Goal: Task Accomplishment & Management: Manage account settings

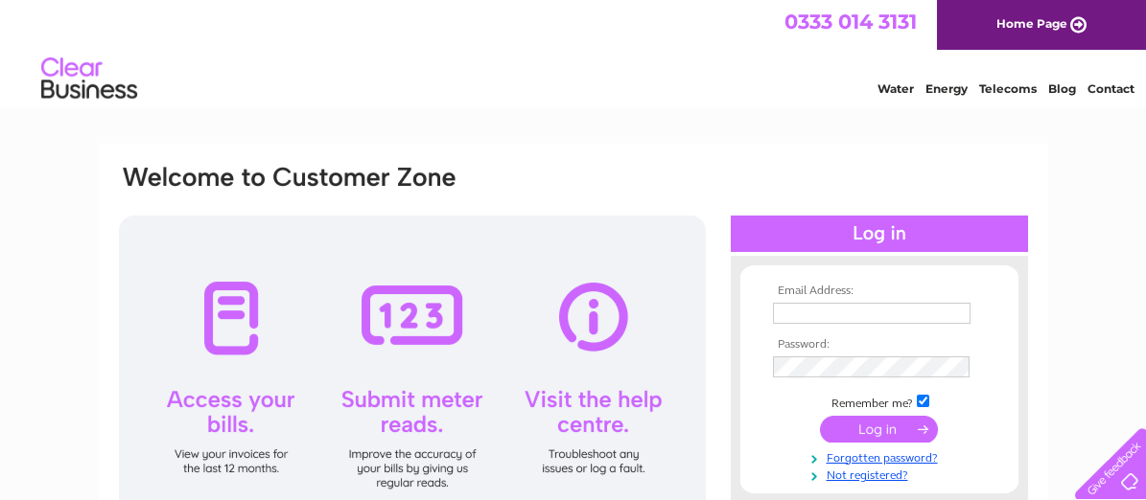
type input "[EMAIL_ADDRESS][DOMAIN_NAME]"
click at [890, 428] on input "submit" at bounding box center [879, 429] width 118 height 27
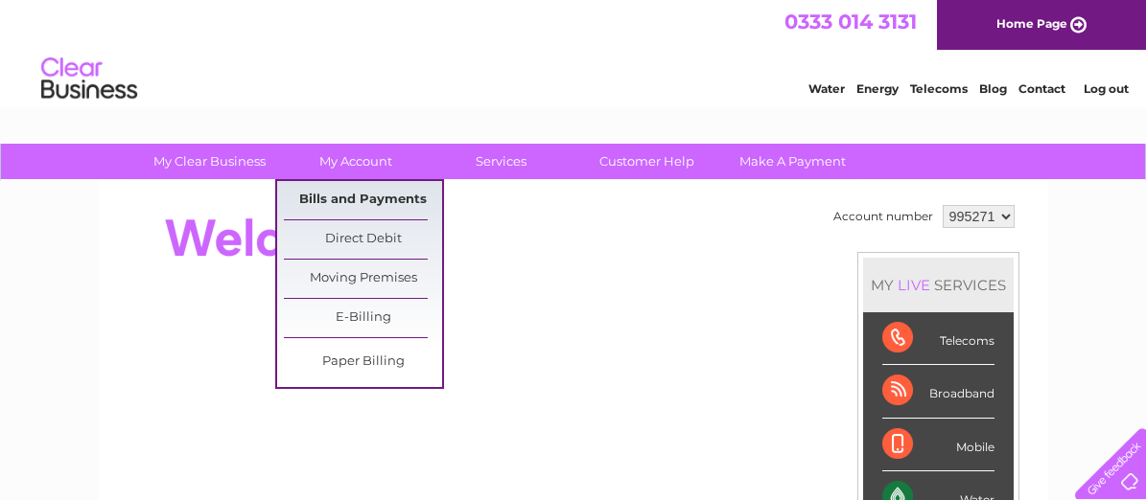
click at [333, 198] on link "Bills and Payments" at bounding box center [363, 200] width 158 height 38
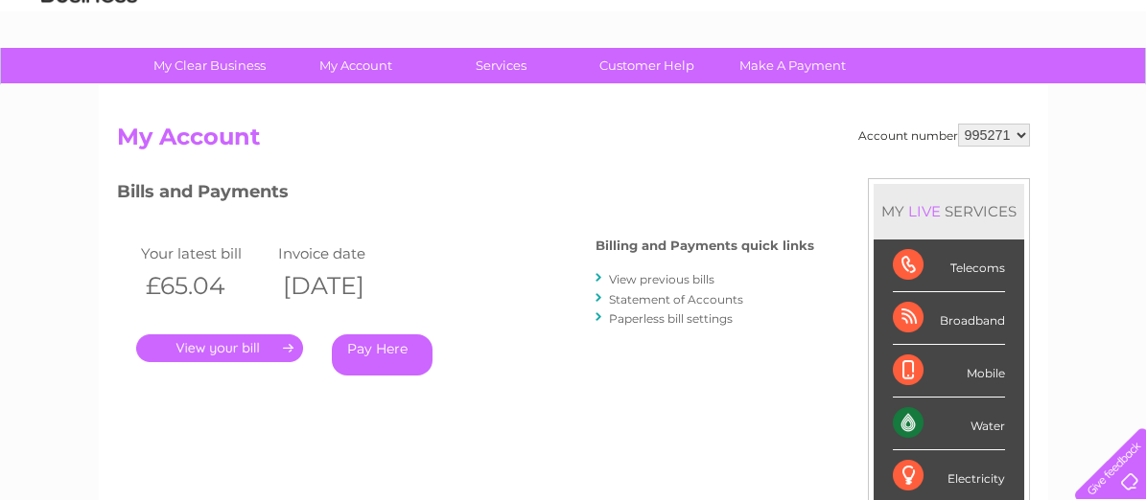
scroll to position [192, 0]
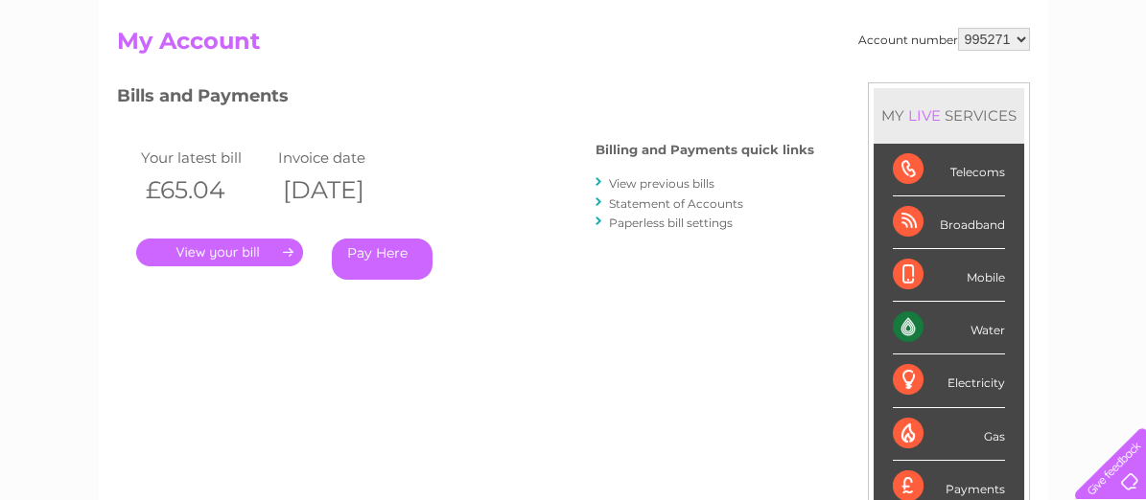
click at [628, 179] on link "View previous bills" at bounding box center [661, 183] width 105 height 14
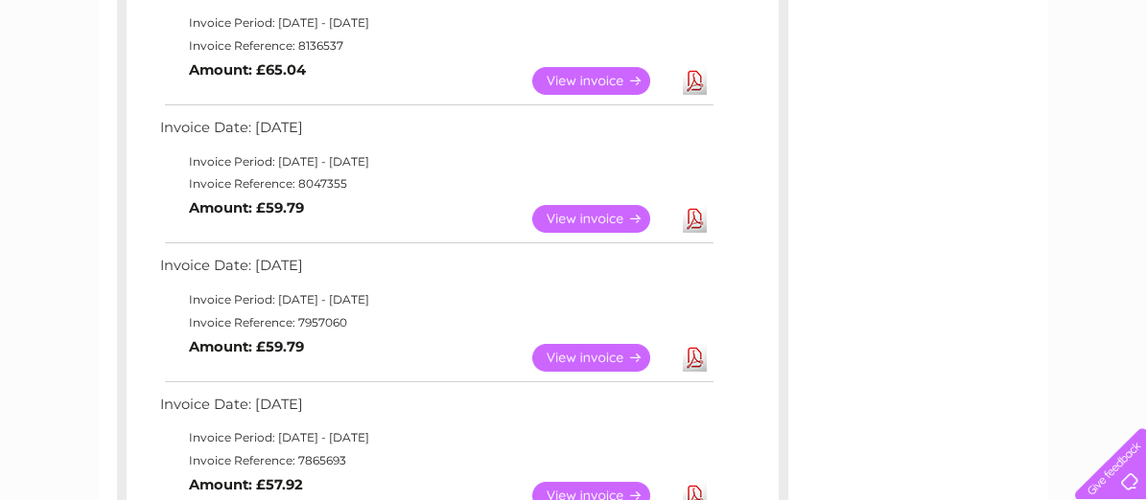
scroll to position [96, 0]
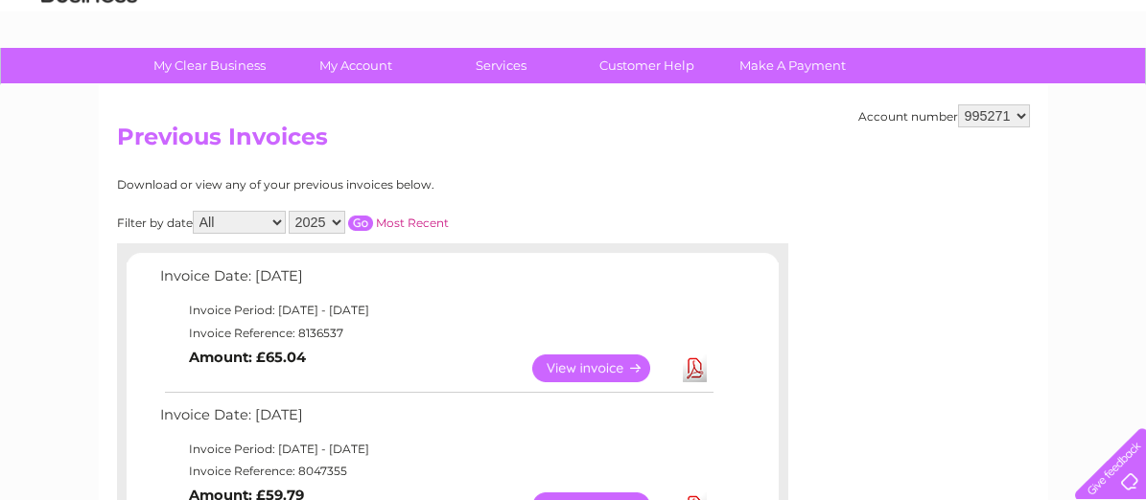
click at [330, 214] on select "2025 2024 2023 2022" at bounding box center [317, 222] width 57 height 23
select select "2024"
click at [289, 211] on select "2025 2024 2023 2022" at bounding box center [317, 222] width 57 height 23
click at [359, 221] on input "button" at bounding box center [360, 223] width 25 height 15
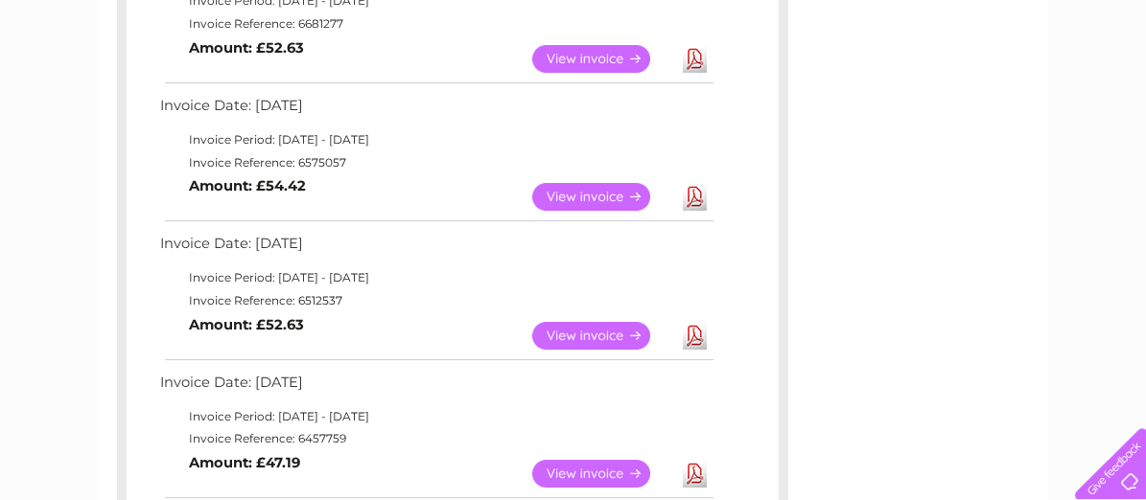
scroll to position [1246, 0]
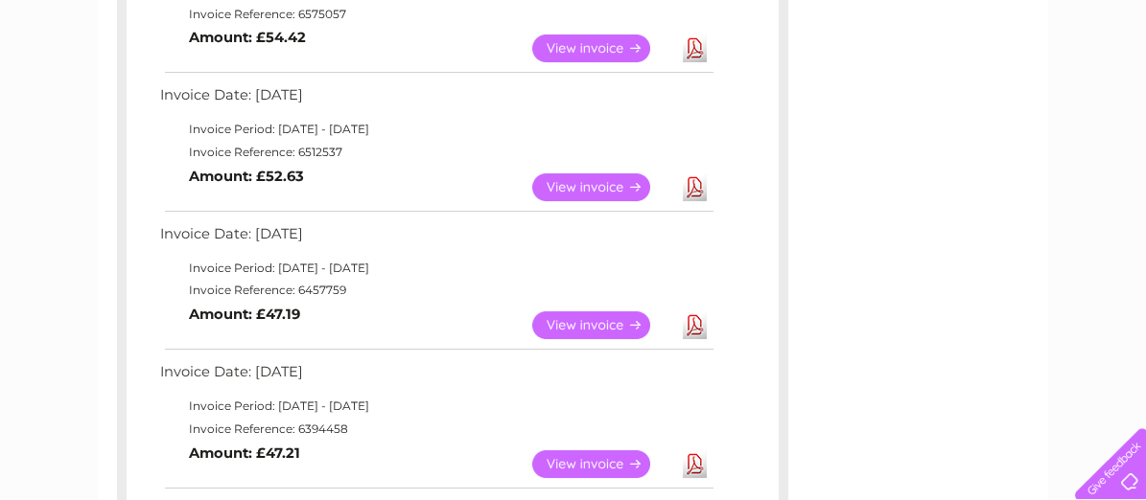
click at [606, 321] on link "View" at bounding box center [602, 326] width 141 height 28
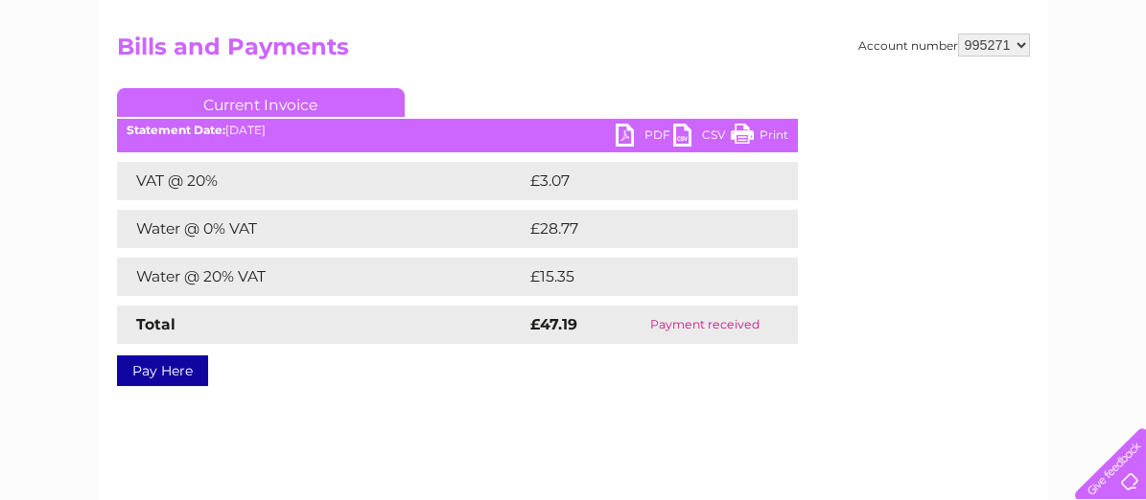
scroll to position [96, 0]
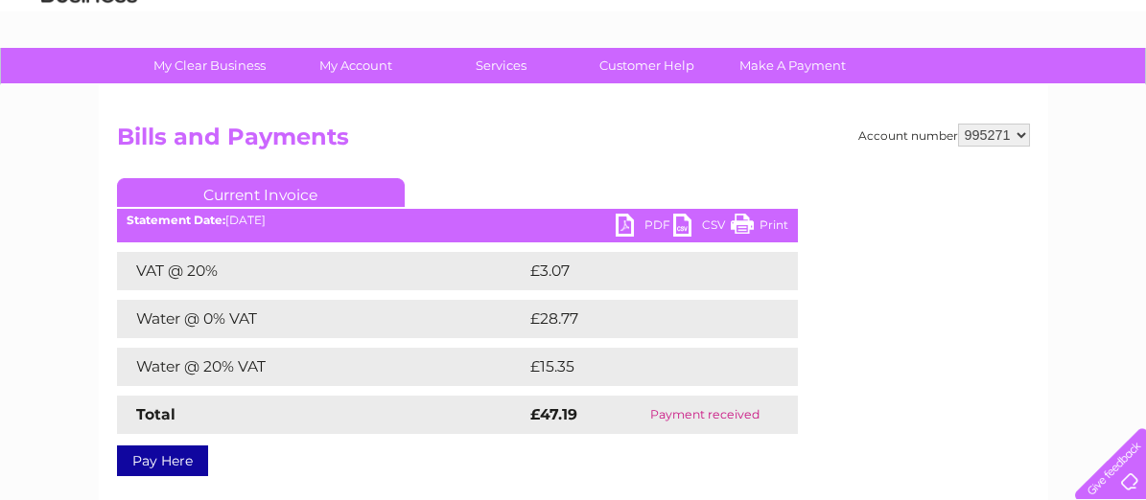
click at [773, 223] on link "Print" at bounding box center [759, 228] width 58 height 28
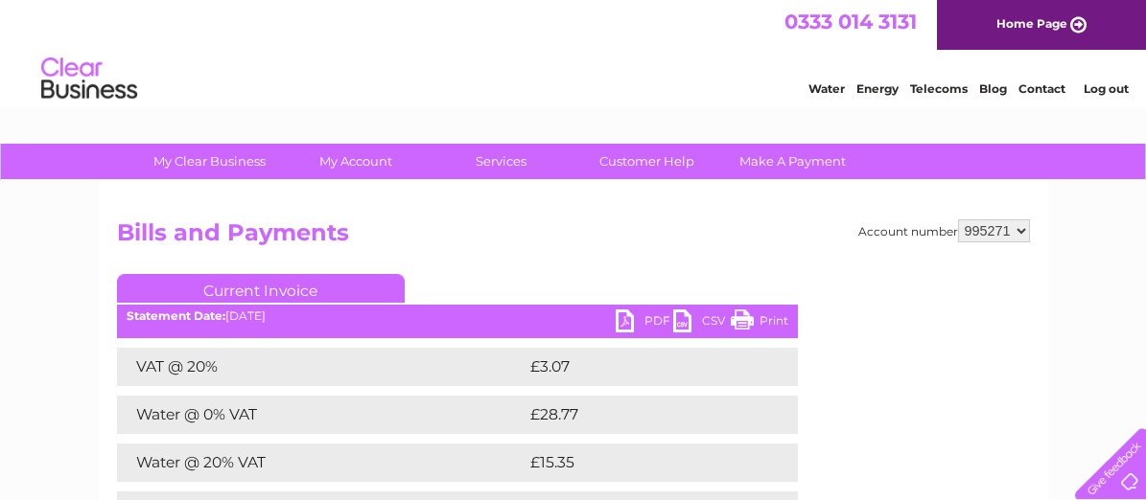
click at [776, 317] on link "Print" at bounding box center [759, 324] width 58 height 28
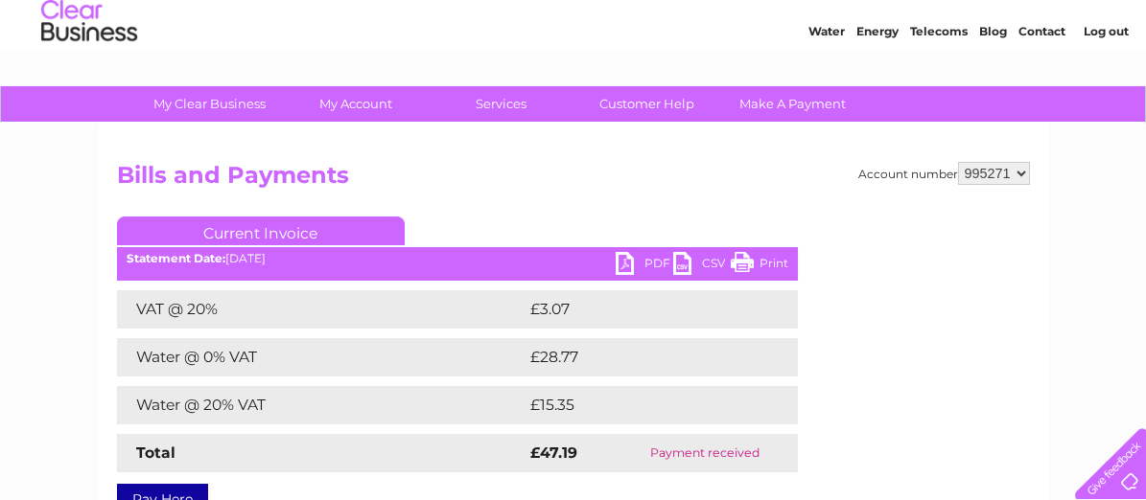
scroll to position [96, 0]
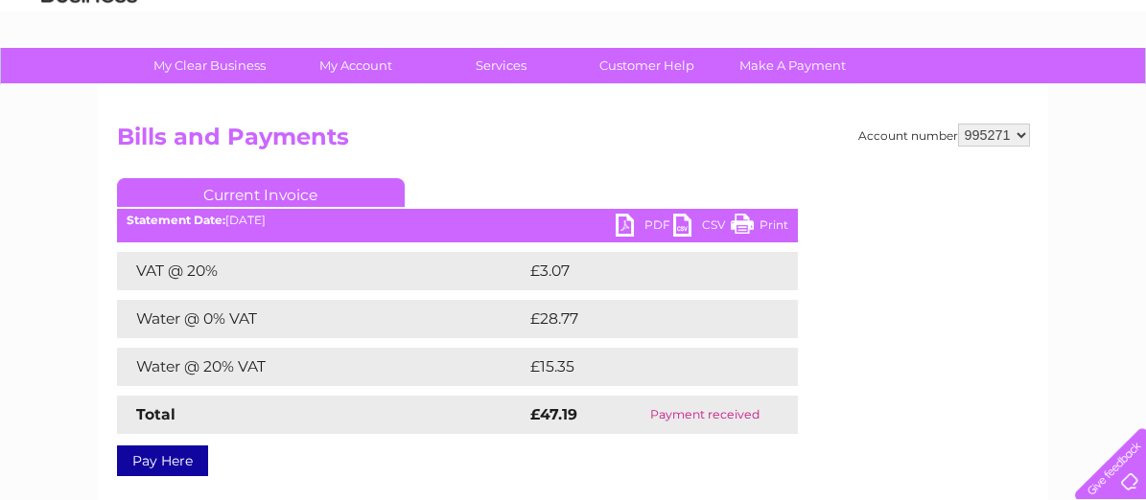
click at [773, 224] on link "Print" at bounding box center [759, 228] width 58 height 28
drag, startPoint x: 945, startPoint y: 179, endPoint x: 701, endPoint y: 276, distance: 262.9
